Goal: Information Seeking & Learning: Learn about a topic

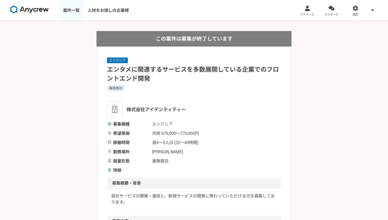
click at [68, 12] on link "案件一覧" at bounding box center [71, 10] width 25 height 21
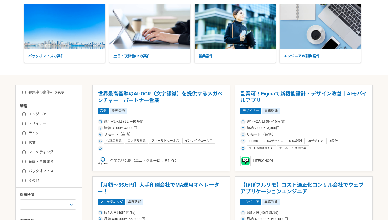
scroll to position [45, 0]
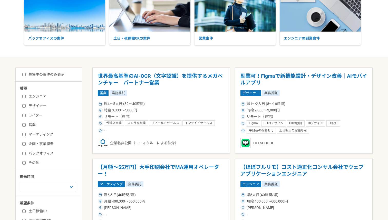
click at [24, 95] on input "エンジニア" at bounding box center [23, 96] width 3 height 3
checkbox input "true"
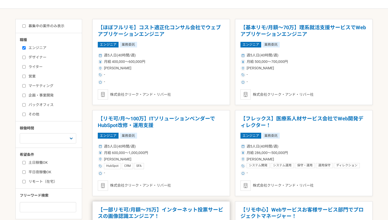
scroll to position [93, 0]
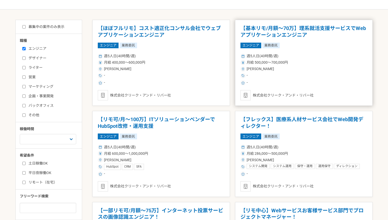
click at [304, 36] on h1 "【基本リモ/月額～70万】理系就活支援サービスでWebアプリケーションエンジニア" at bounding box center [304, 31] width 127 height 13
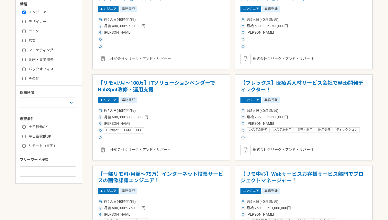
scroll to position [149, 0]
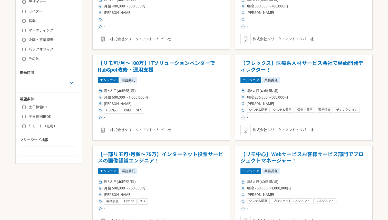
click at [25, 125] on input "リモート（在宅）" at bounding box center [23, 126] width 3 height 3
checkbox input "true"
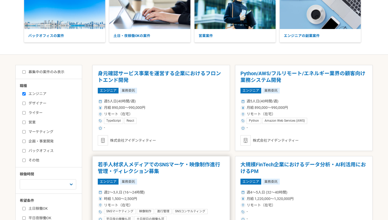
scroll to position [34, 0]
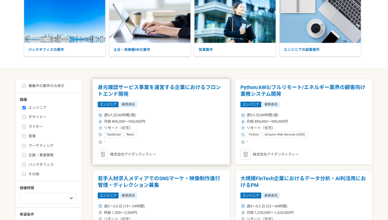
click at [179, 87] on h1 "身元確認サービス事業を運営する企業におけるフロントエンド開発" at bounding box center [161, 90] width 127 height 13
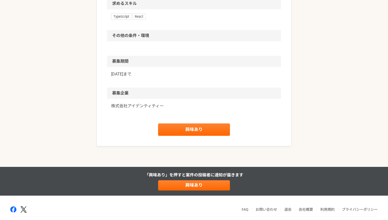
scroll to position [385, 0]
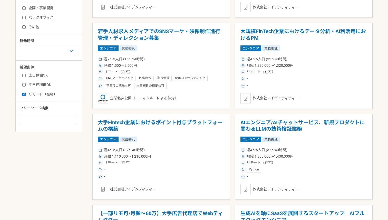
scroll to position [186, 0]
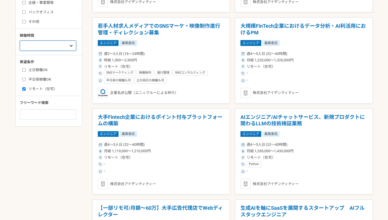
click at [62, 44] on select "週1人日（8時間）以下 週2人日（16時間）以下 週3人日（24時間）以下 週4人日（32時間）以下 週5人日（40時間）以下" at bounding box center [48, 46] width 57 height 10
select select "5"
click at [20, 51] on select "週1人日（8時間）以下 週2人日（16時間）以下 週3人日（24時間）以下 週4人日（32時間）以下 週5人日（40時間）以下" at bounding box center [48, 46] width 57 height 10
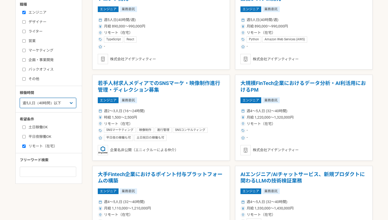
scroll to position [131, 0]
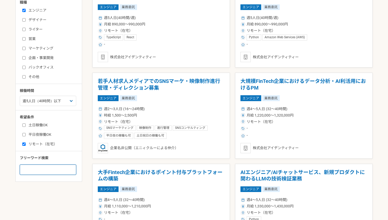
click at [41, 167] on input at bounding box center [48, 170] width 57 height 10
type input "php"
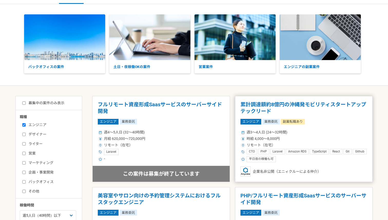
scroll to position [22, 0]
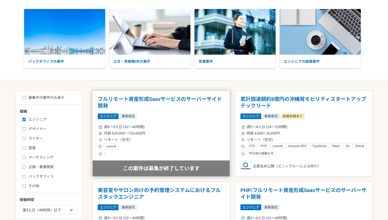
click at [165, 100] on h1 "フルリモート資産形成Saasサービスのサーバーサイド開発" at bounding box center [161, 102] width 127 height 13
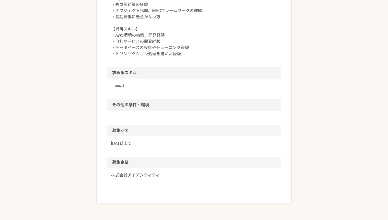
scroll to position [334, 0]
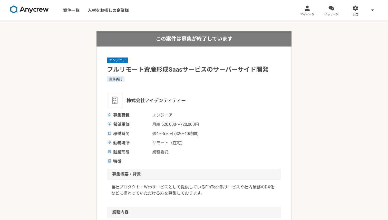
select select "5"
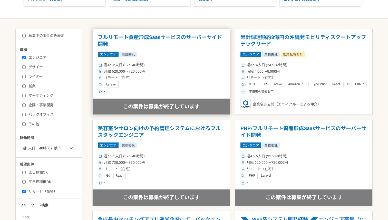
scroll to position [83, 0]
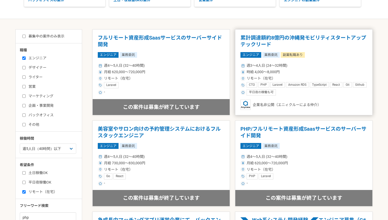
click at [266, 44] on h1 "累計調達額約8億円の沖縄発モビリティスタートアップ　テックリード" at bounding box center [304, 41] width 127 height 13
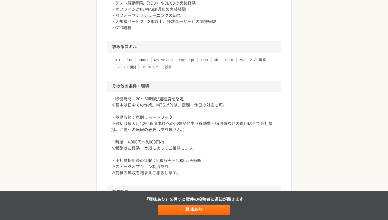
scroll to position [627, 0]
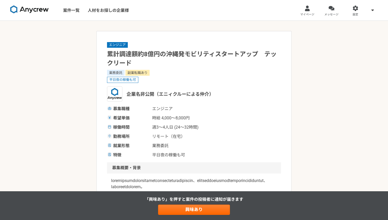
select select "5"
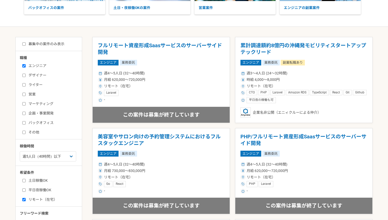
scroll to position [59, 0]
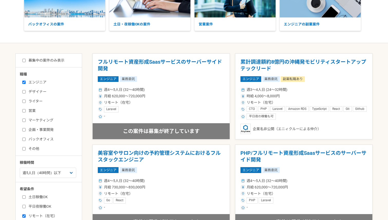
click at [24, 62] on label "募集中の案件のみ表示" at bounding box center [43, 60] width 42 height 5
click at [24, 62] on input "募集中の案件のみ表示" at bounding box center [23, 60] width 3 height 3
checkbox input "true"
